Goal: Task Accomplishment & Management: Manage account settings

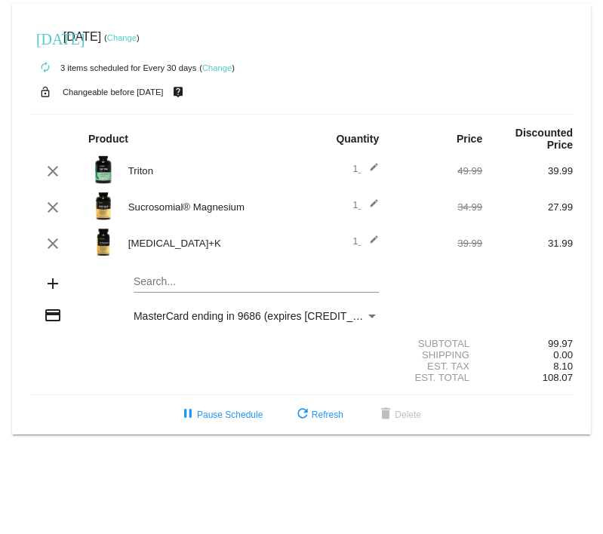
click at [217, 69] on link "Change" at bounding box center [216, 67] width 29 height 9
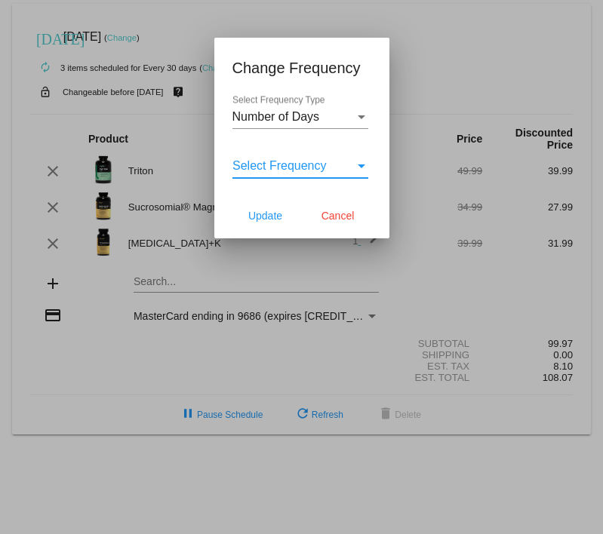
click at [332, 166] on div "Select Frequency" at bounding box center [293, 166] width 122 height 14
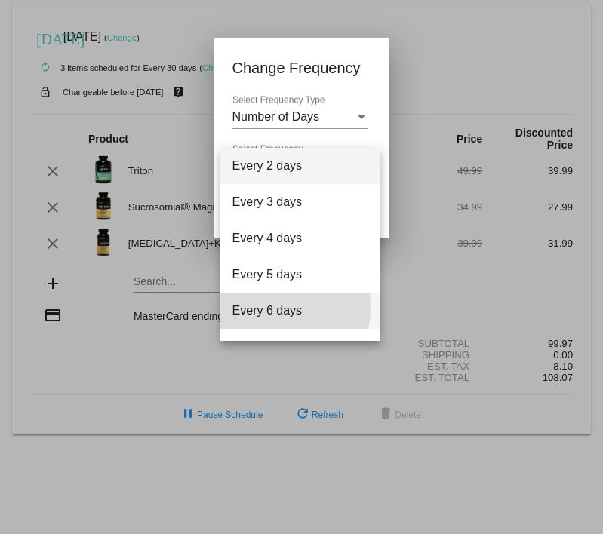
click at [272, 308] on span "Every 6 days" at bounding box center [300, 311] width 136 height 36
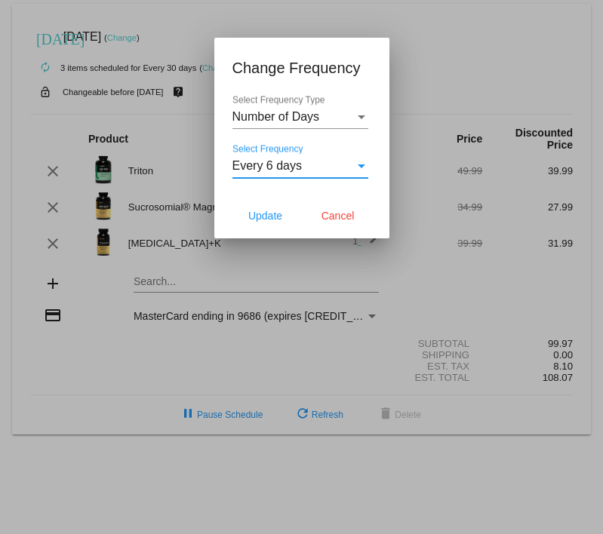
click at [311, 164] on div "Every 6 days" at bounding box center [293, 166] width 122 height 14
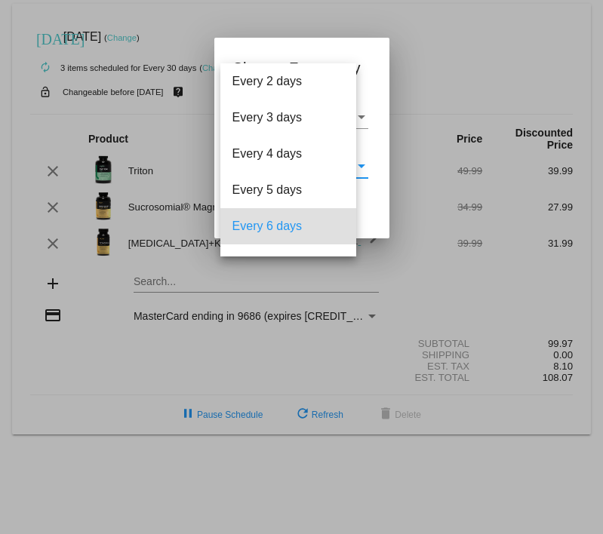
scroll to position [60, 0]
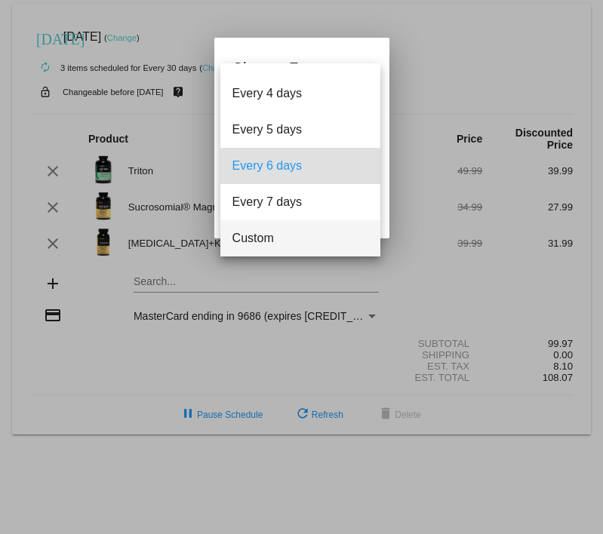
click at [302, 235] on span "Custom" at bounding box center [300, 238] width 136 height 36
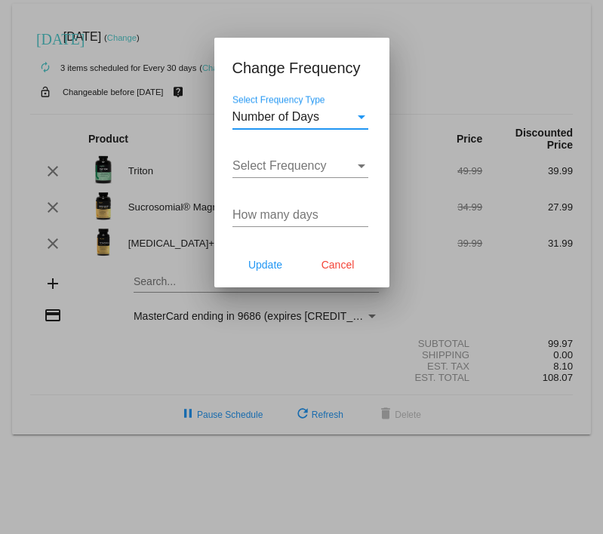
click at [327, 116] on div "Number of Days" at bounding box center [293, 117] width 122 height 14
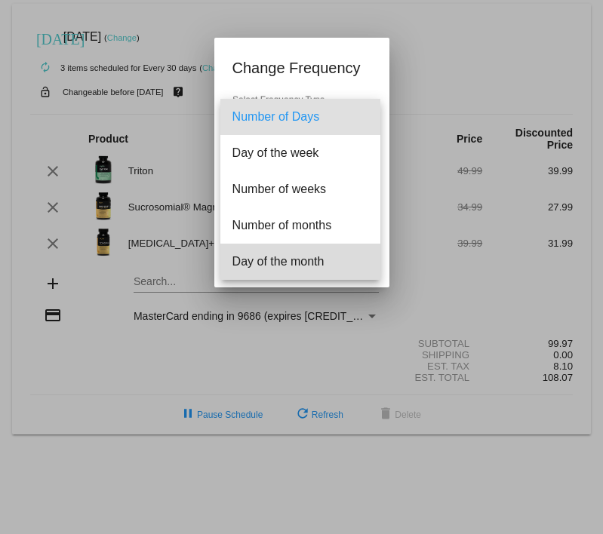
click at [320, 259] on span "Day of the month" at bounding box center [300, 262] width 136 height 36
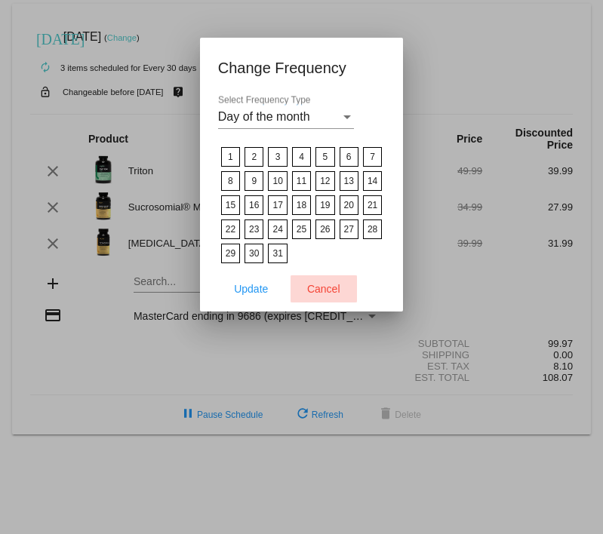
click at [305, 285] on button "Cancel" at bounding box center [324, 288] width 66 height 27
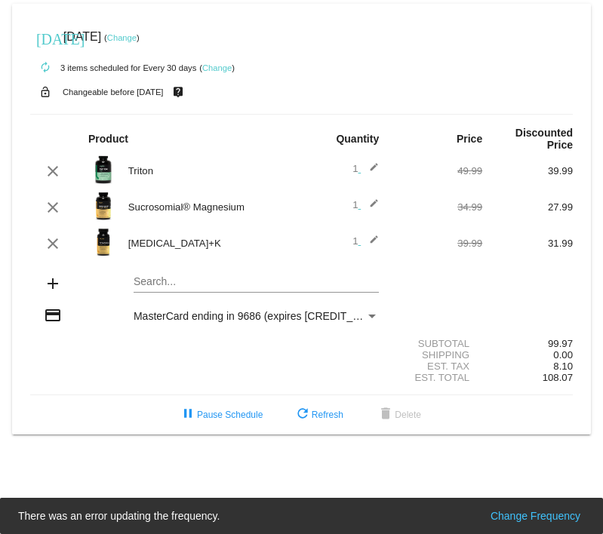
click at [225, 62] on div "autorenew 3 items scheduled for Every 30 days ( Change )" at bounding box center [301, 67] width 543 height 30
click at [220, 66] on link "Change" at bounding box center [216, 67] width 29 height 9
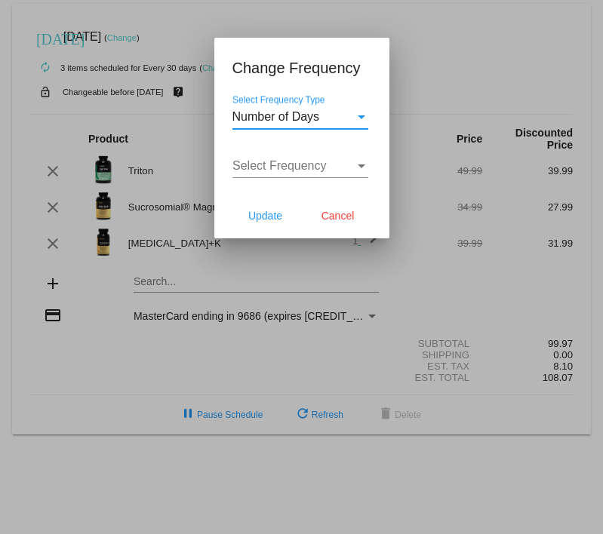
click at [326, 172] on div "Select Frequency Select Frequency" at bounding box center [300, 161] width 136 height 34
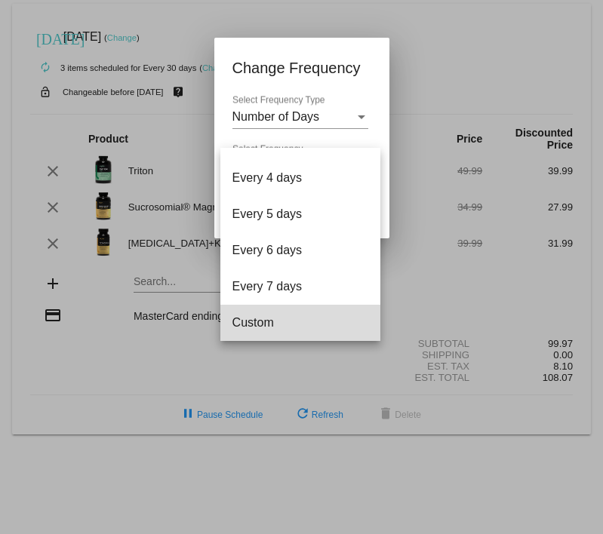
click at [303, 314] on span "Custom" at bounding box center [300, 323] width 136 height 36
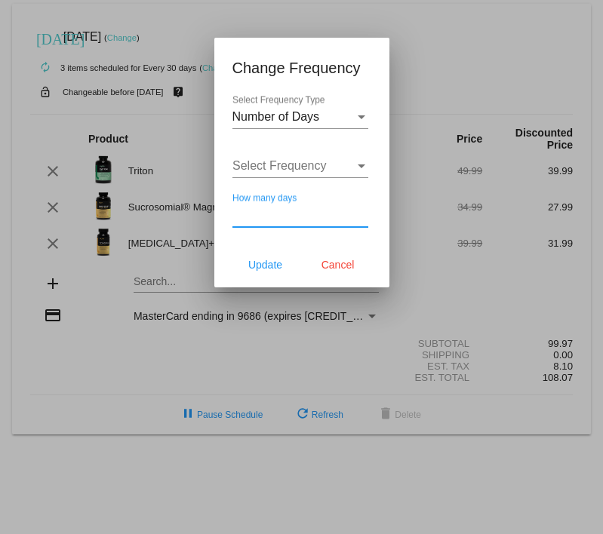
click at [263, 209] on input "How many days" at bounding box center [300, 215] width 136 height 14
type input "45"
click at [271, 268] on span "Update" at bounding box center [265, 265] width 34 height 12
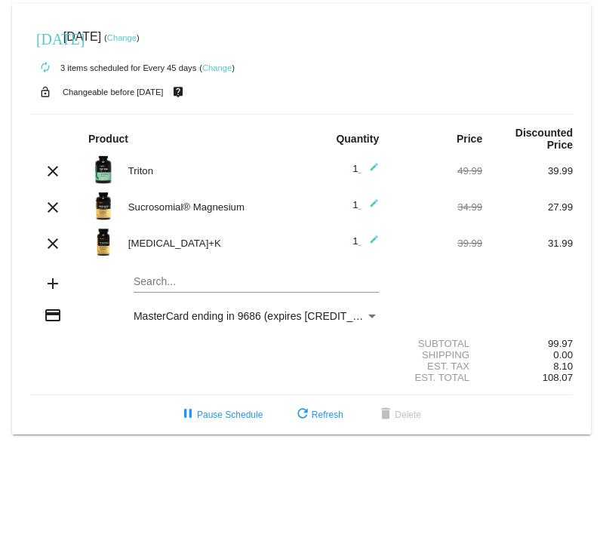
click at [137, 36] on link "Change" at bounding box center [121, 37] width 29 height 9
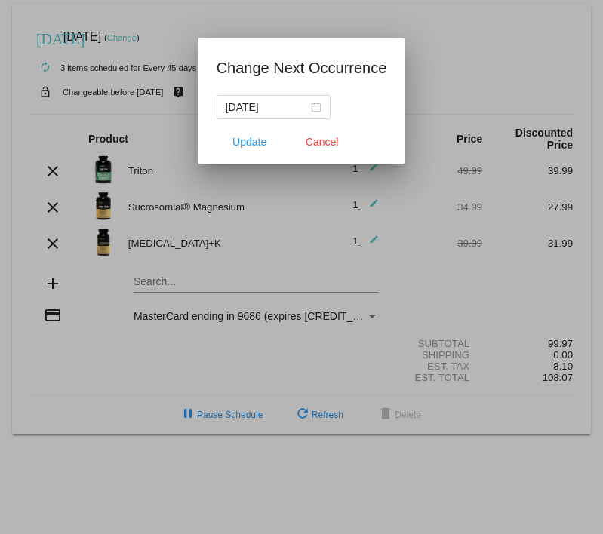
click at [145, 36] on div at bounding box center [301, 267] width 603 height 534
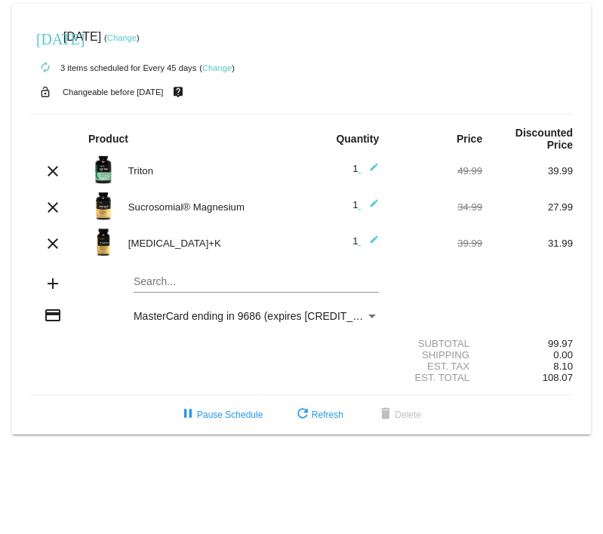
click at [137, 36] on link "Change" at bounding box center [121, 37] width 29 height 9
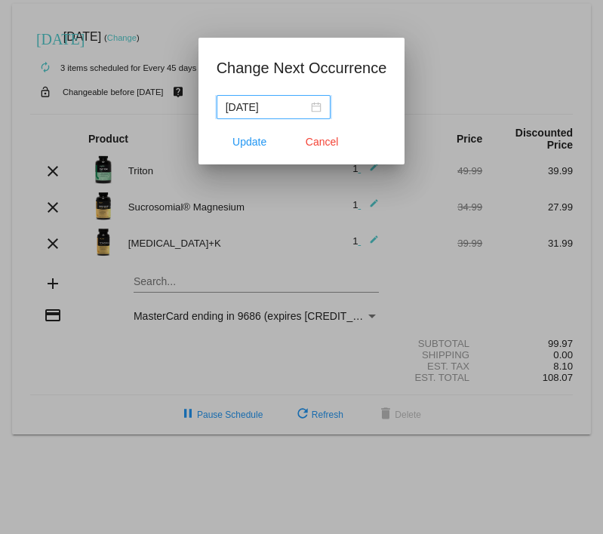
click at [284, 105] on input "[DATE]" at bounding box center [267, 107] width 82 height 17
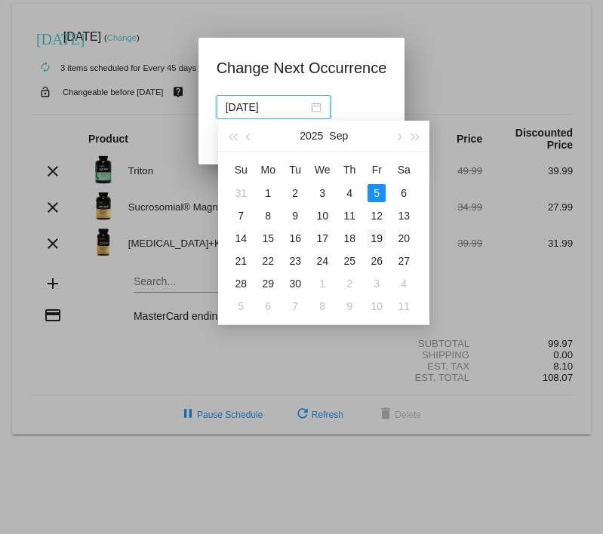
click at [377, 236] on div "19" at bounding box center [376, 238] width 18 height 18
type input "[DATE]"
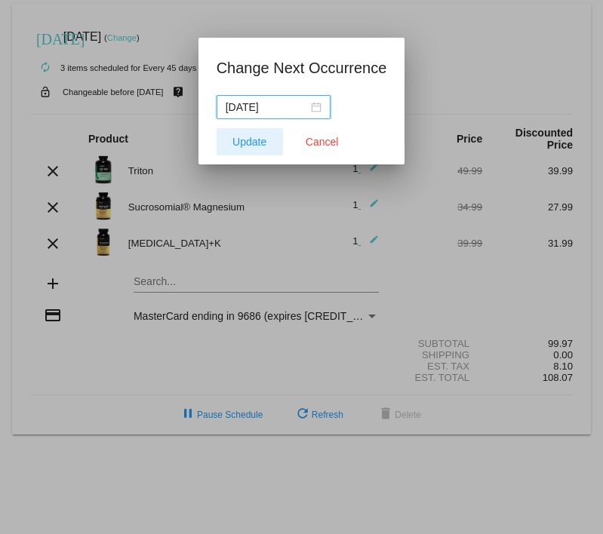
click at [259, 136] on span "Update" at bounding box center [249, 142] width 34 height 12
